Goal: Task Accomplishment & Management: Manage account settings

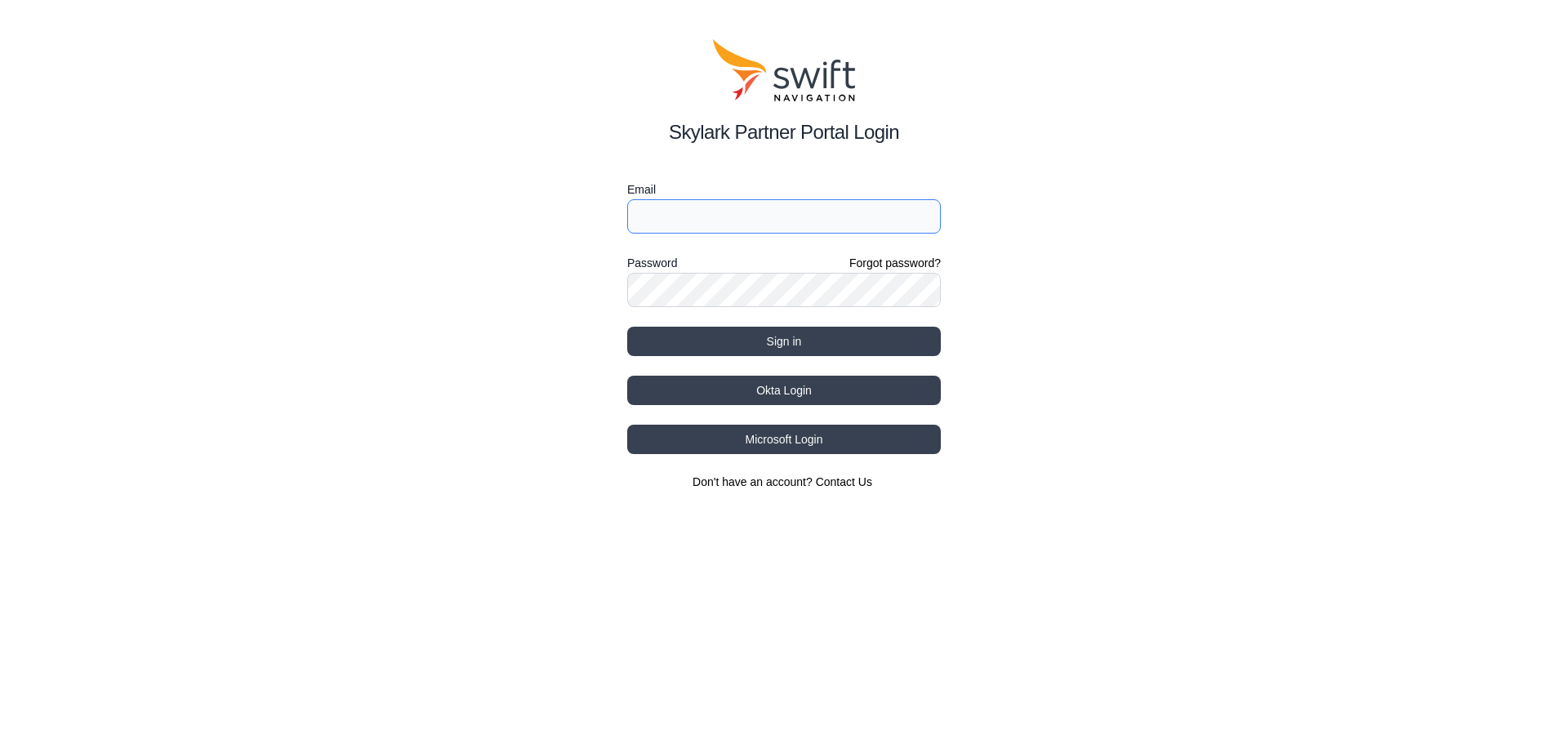
click at [750, 220] on input "Email" at bounding box center [784, 216] width 314 height 34
type input "[PERSON_NAME][EMAIL_ADDRESS][DOMAIN_NAME]"
click at [914, 261] on link "Forgot password?" at bounding box center [896, 263] width 92 height 16
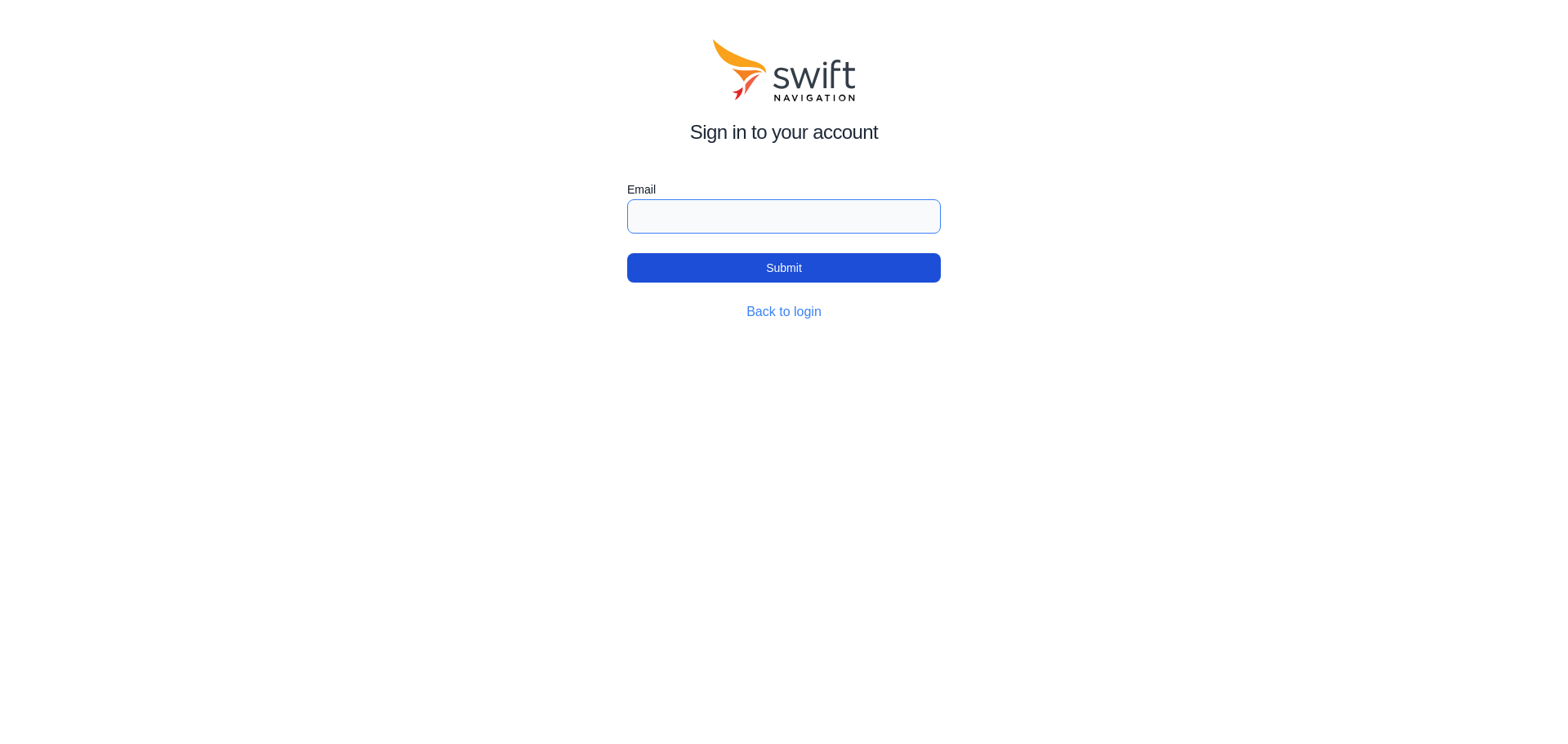
click at [736, 202] on input "Email" at bounding box center [784, 216] width 314 height 34
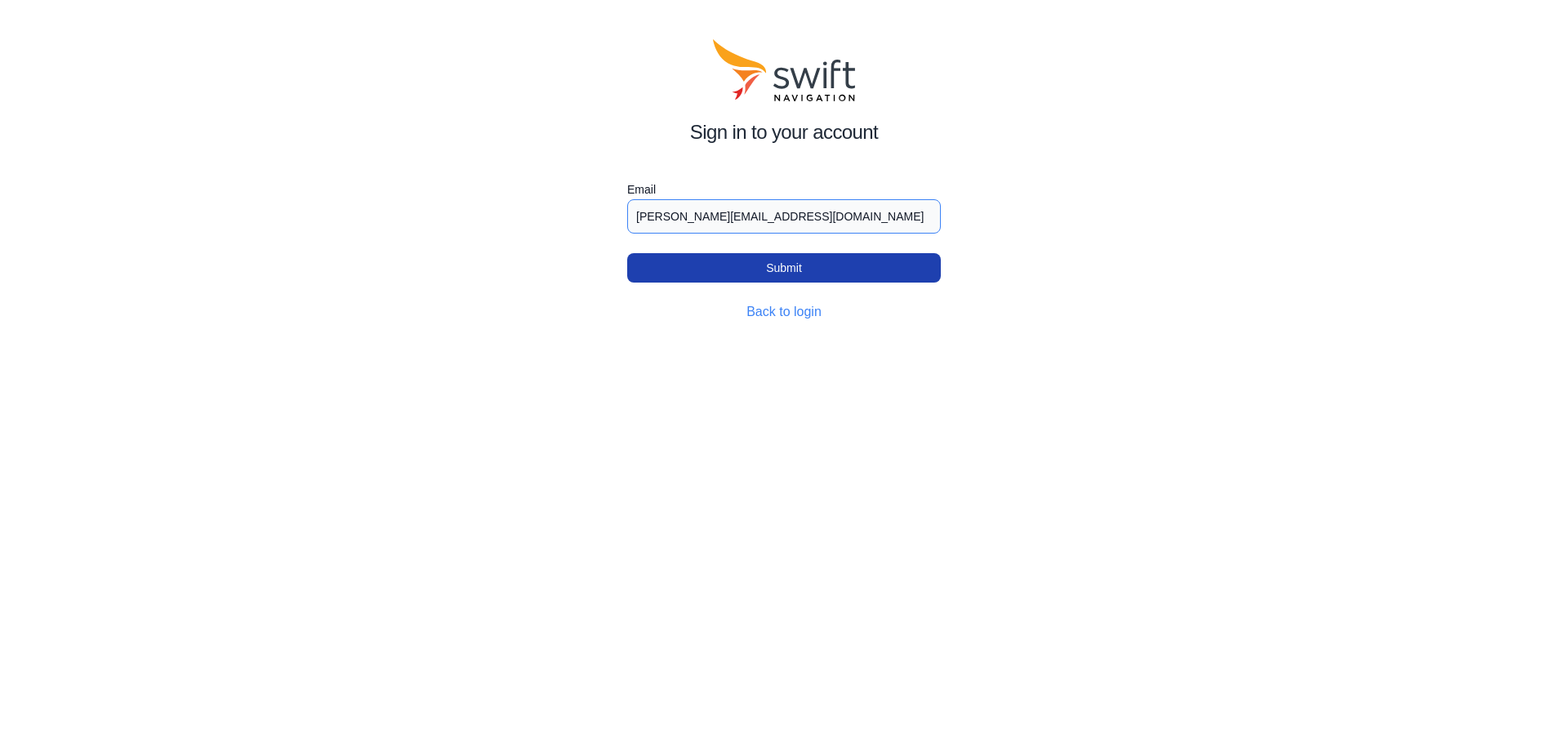
type input "[PERSON_NAME][EMAIL_ADDRESS][DOMAIN_NAME]"
click at [790, 278] on button "Submit" at bounding box center [784, 268] width 314 height 30
